Goal: Task Accomplishment & Management: Manage account settings

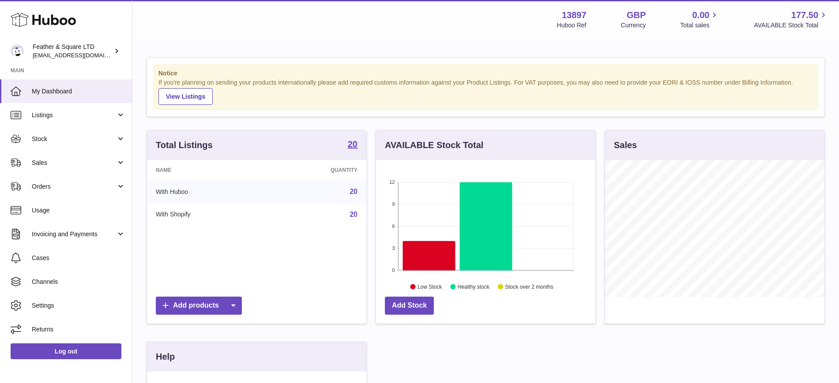
scroll to position [138, 219]
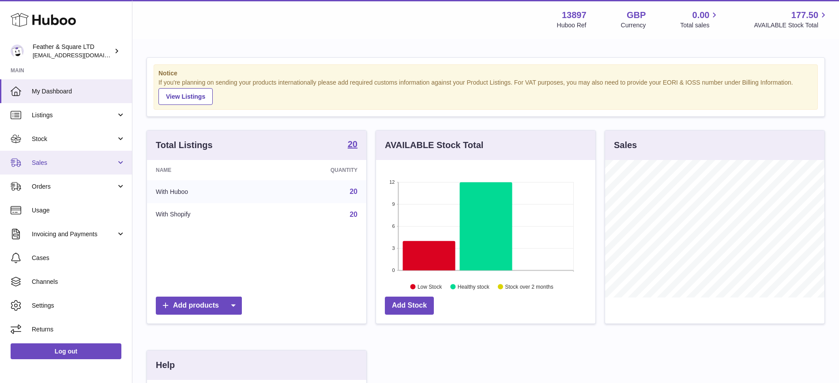
click at [52, 164] on span "Sales" at bounding box center [74, 163] width 84 height 8
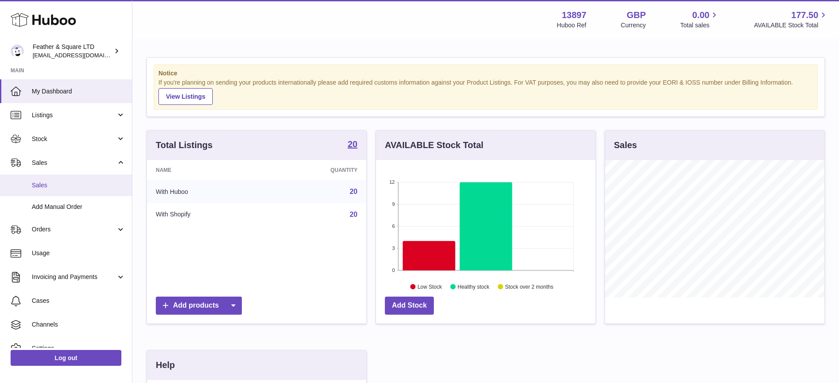
click at [59, 184] on span "Sales" at bounding box center [79, 185] width 94 height 8
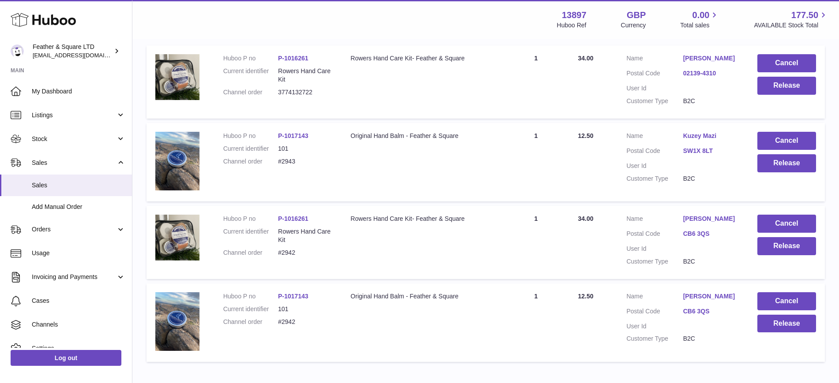
scroll to position [178, 0]
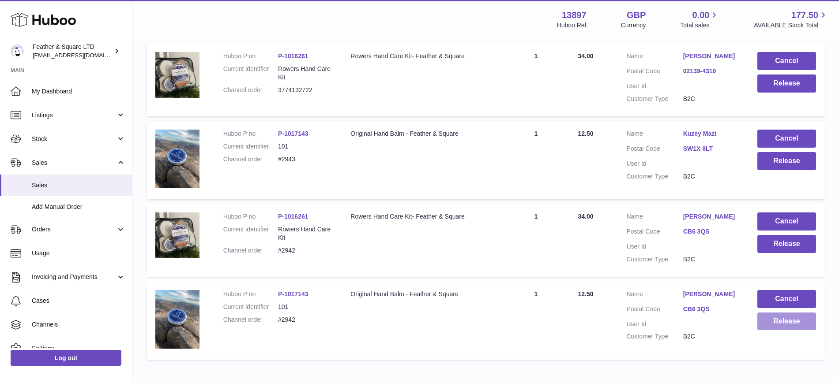
click at [783, 323] on button "Release" at bounding box center [786, 322] width 59 height 18
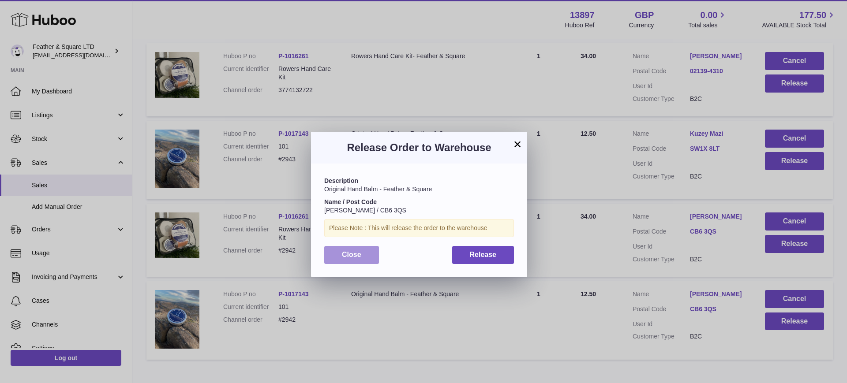
click at [371, 259] on button "Close" at bounding box center [351, 255] width 55 height 18
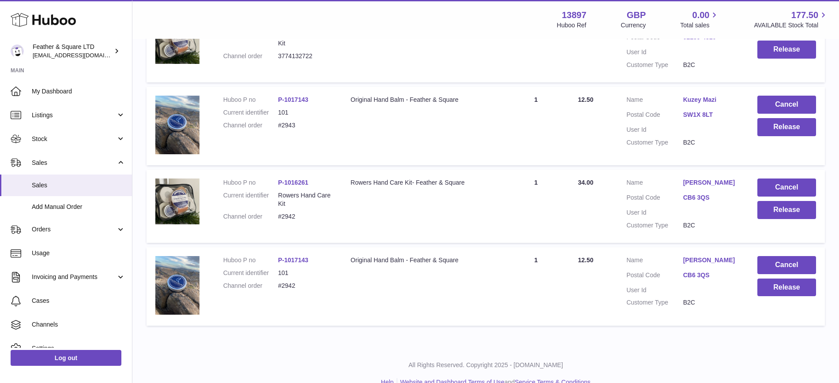
scroll to position [214, 0]
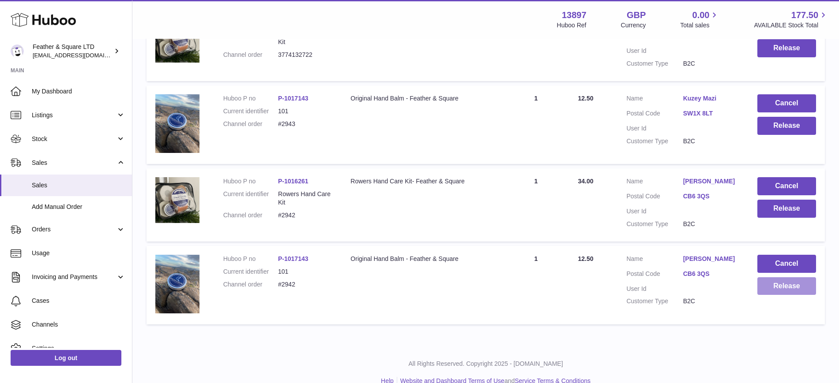
click at [786, 286] on button "Release" at bounding box center [786, 287] width 59 height 18
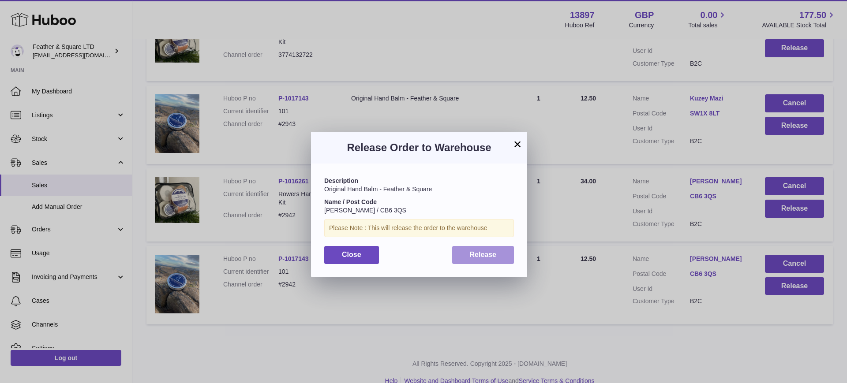
click at [474, 256] on span "Release" at bounding box center [483, 255] width 27 height 8
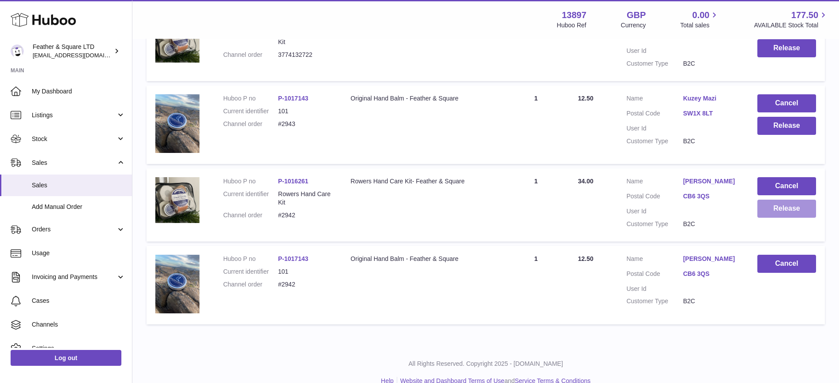
click at [781, 213] on button "Release" at bounding box center [786, 209] width 59 height 18
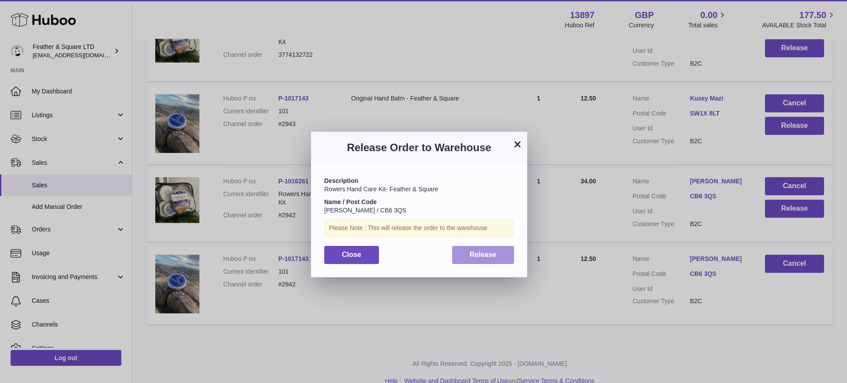
click at [489, 257] on span "Release" at bounding box center [483, 255] width 27 height 8
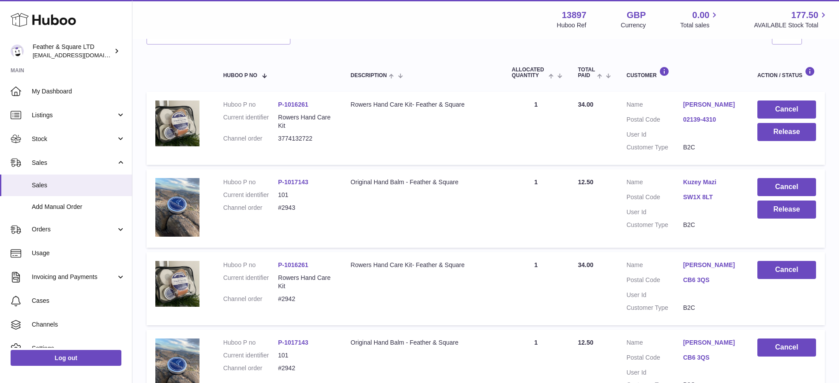
scroll to position [128, 0]
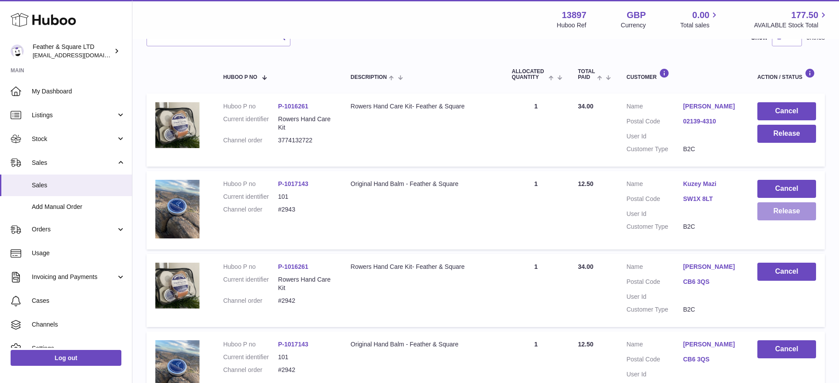
click at [778, 210] on button "Release" at bounding box center [786, 212] width 59 height 18
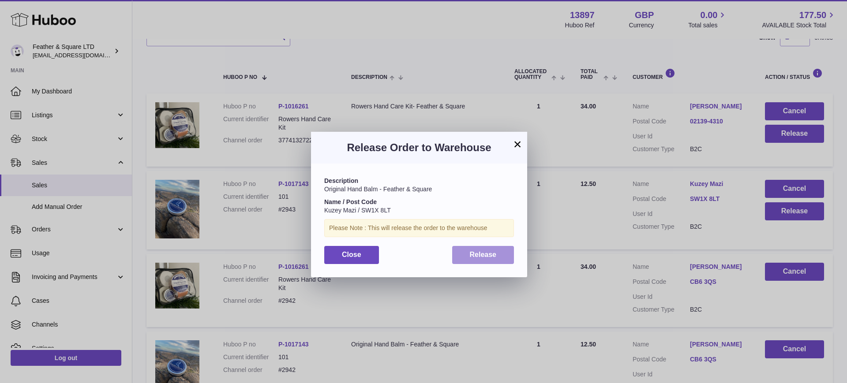
click at [497, 250] on button "Release" at bounding box center [483, 255] width 62 height 18
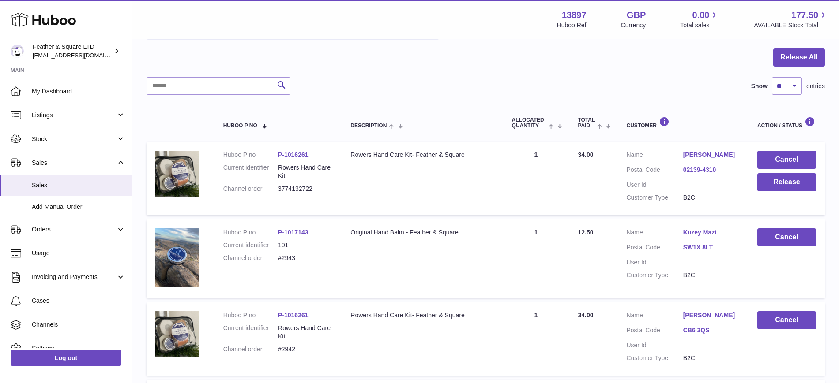
scroll to position [75, 0]
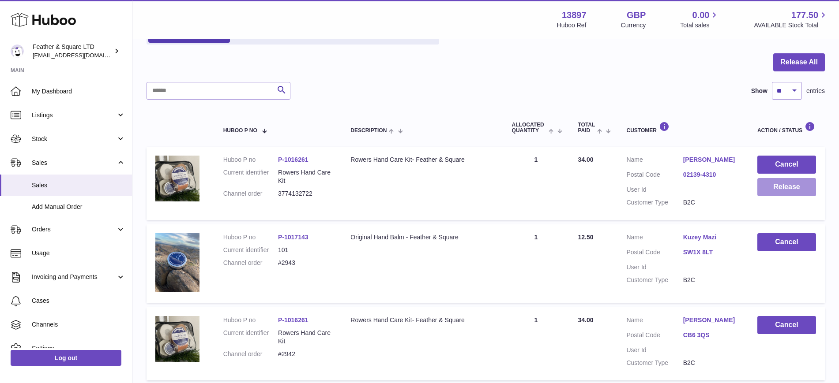
click at [772, 193] on button "Release" at bounding box center [786, 187] width 59 height 18
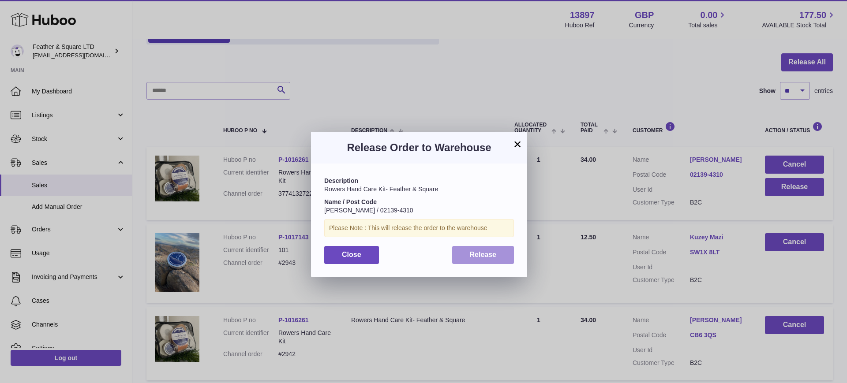
click at [474, 250] on button "Release" at bounding box center [483, 255] width 62 height 18
